Goal: Information Seeking & Learning: Learn about a topic

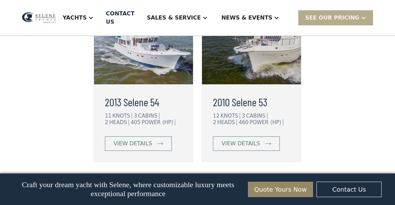
scroll to position [1793, 0]
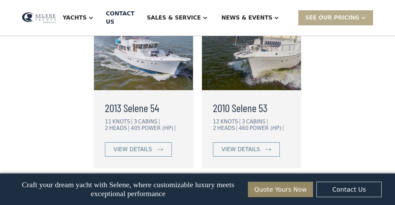
click at [140, 116] on h3 "2013 Selene 54" at bounding box center [143, 107] width 77 height 16
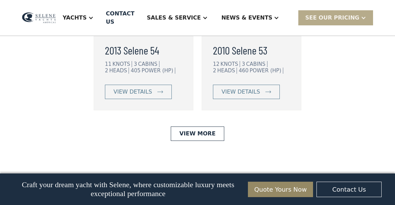
scroll to position [1857, 0]
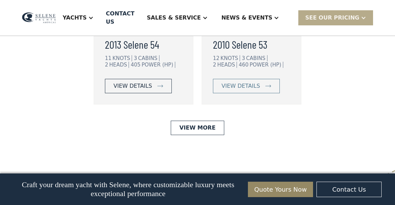
click at [151, 93] on link "view details" at bounding box center [138, 86] width 67 height 14
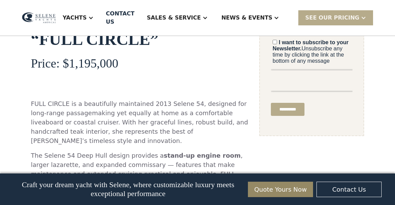
scroll to position [335, 0]
